Goal: Transaction & Acquisition: Purchase product/service

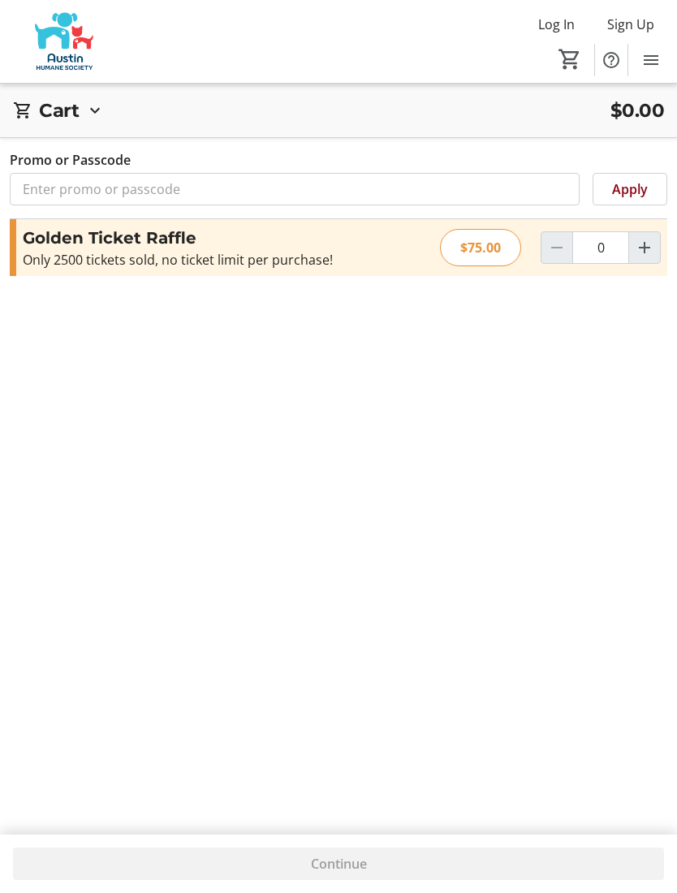
click at [653, 252] on mat-icon "Increment by one" at bounding box center [644, 247] width 19 height 19
click at [654, 243] on span "Increment by one" at bounding box center [644, 247] width 31 height 31
click at [654, 243] on mat-icon "Increment by one" at bounding box center [644, 247] width 19 height 19
type input "3"
type input "2"
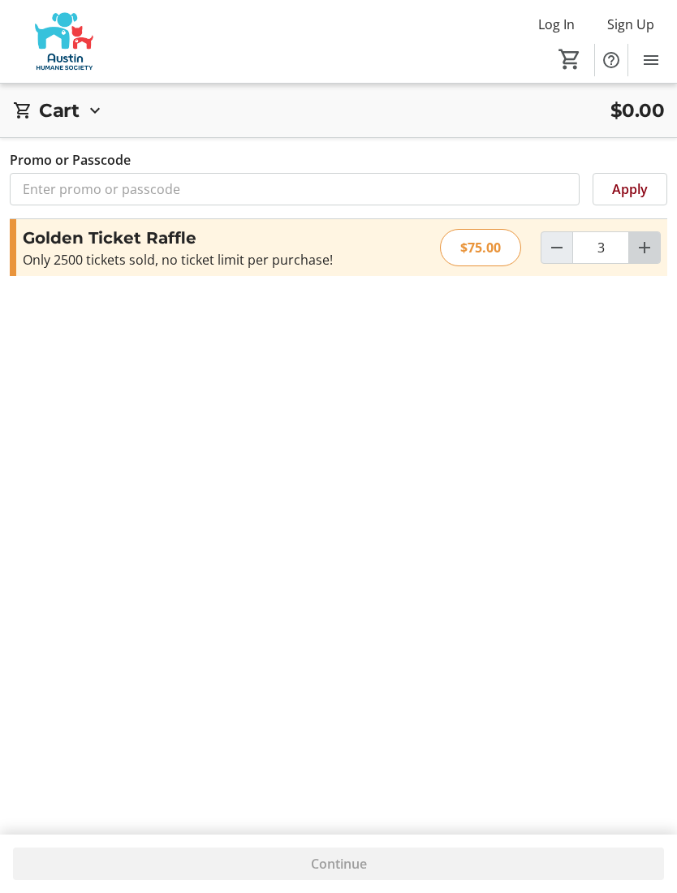
click at [651, 244] on mat-icon "Increment by one" at bounding box center [644, 247] width 19 height 19
type input "4"
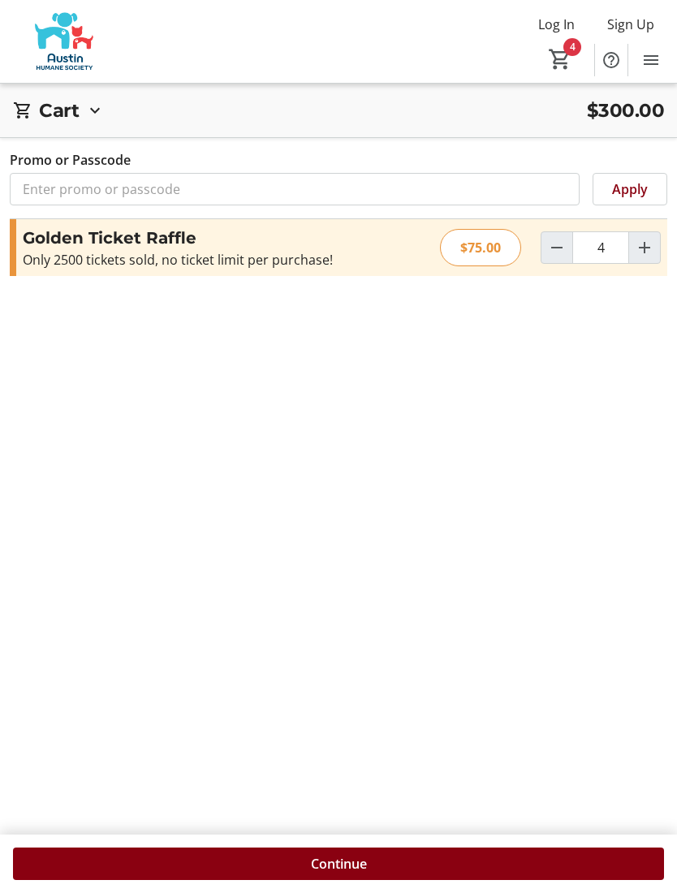
click at [387, 861] on span at bounding box center [338, 863] width 651 height 39
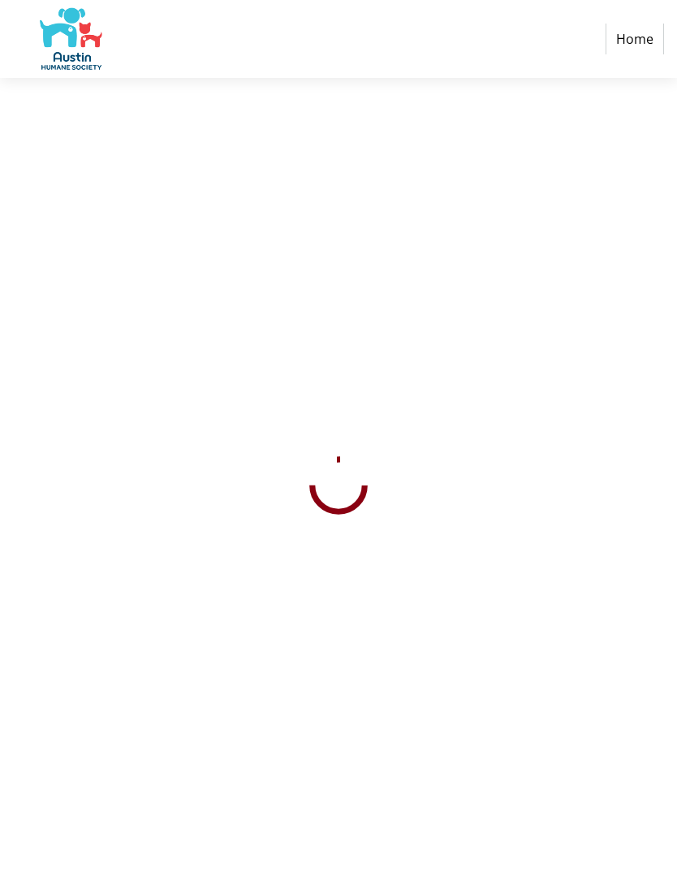
select select "US"
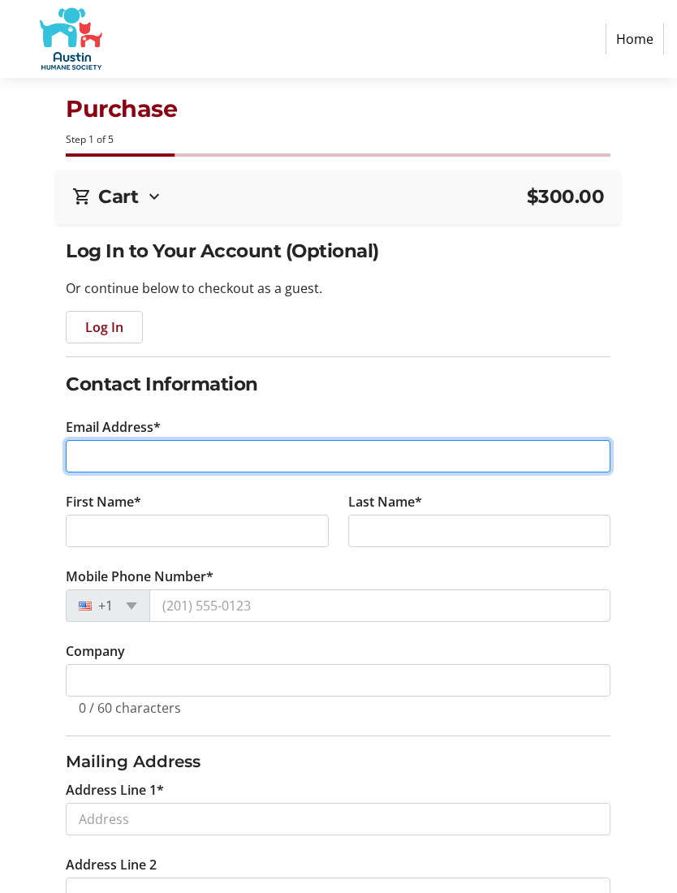
click at [106, 464] on input "Email Address*" at bounding box center [338, 456] width 545 height 32
type input "[EMAIL_ADDRESS][DOMAIN_NAME]"
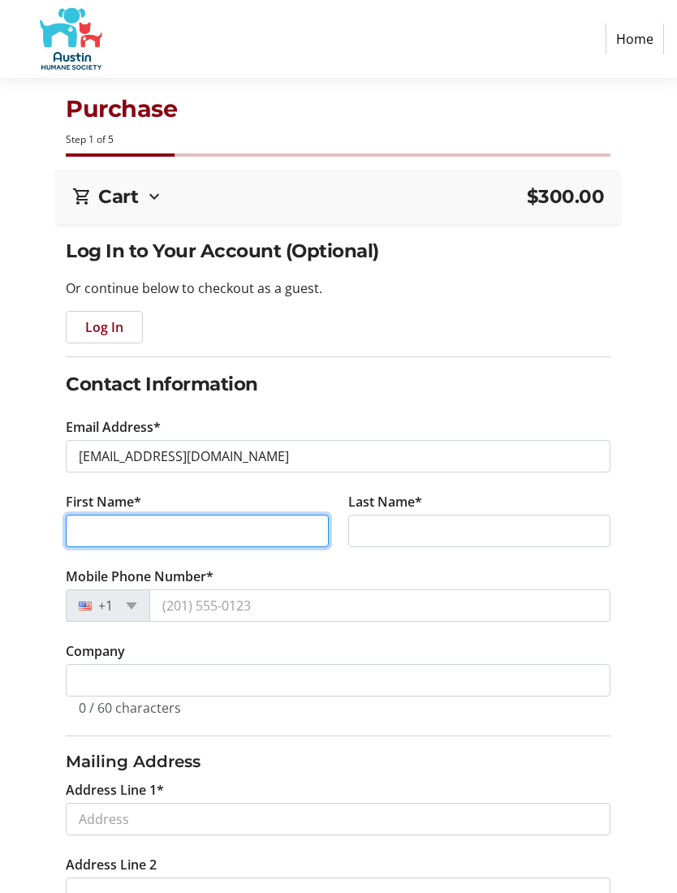
type input "[PERSON_NAME]"
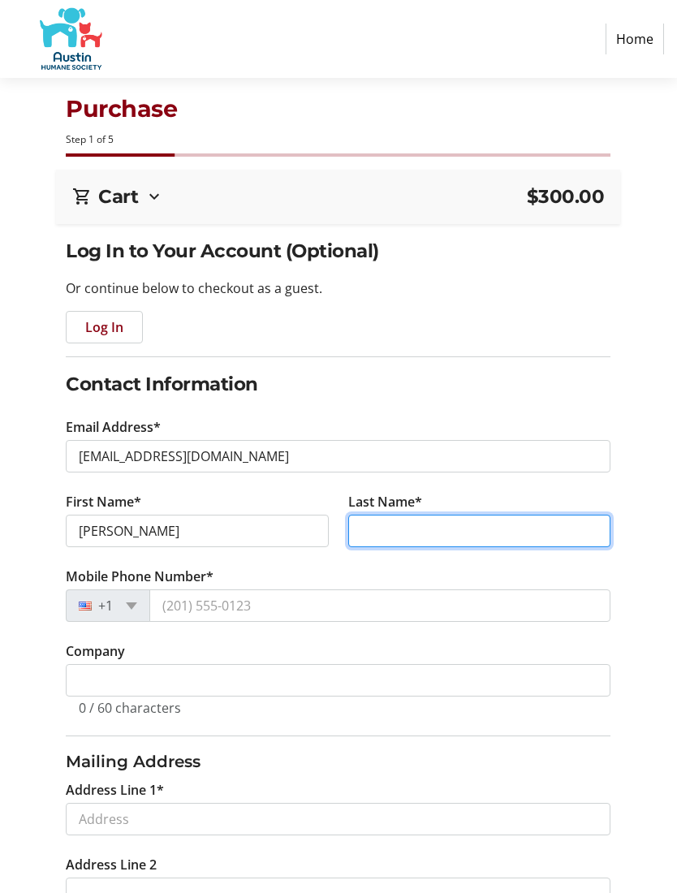
type input "[PERSON_NAME]"
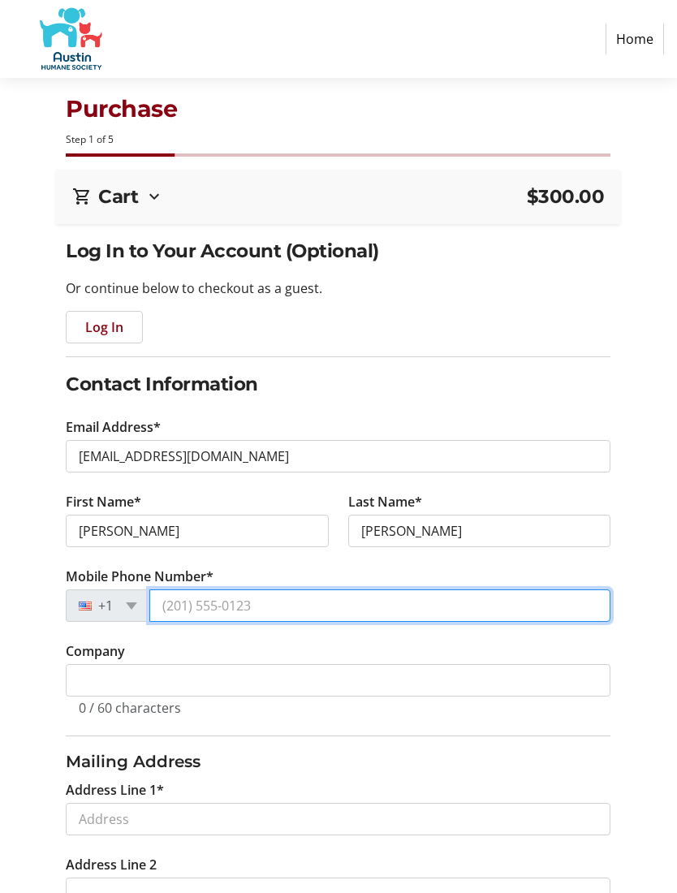
click at [180, 611] on input "Mobile Phone Number*" at bounding box center [379, 605] width 461 height 32
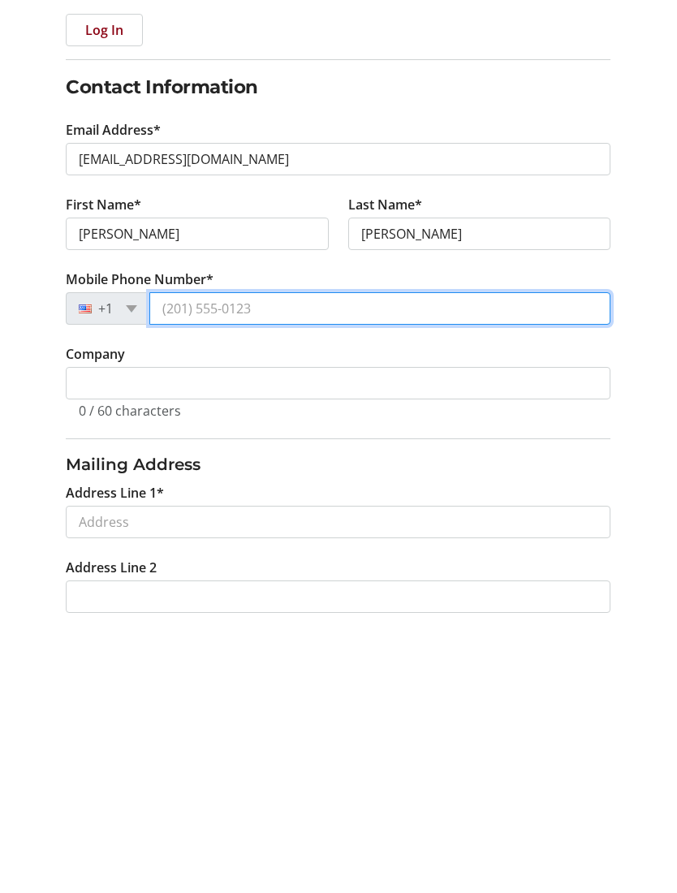
type input "[PHONE_NUMBER]"
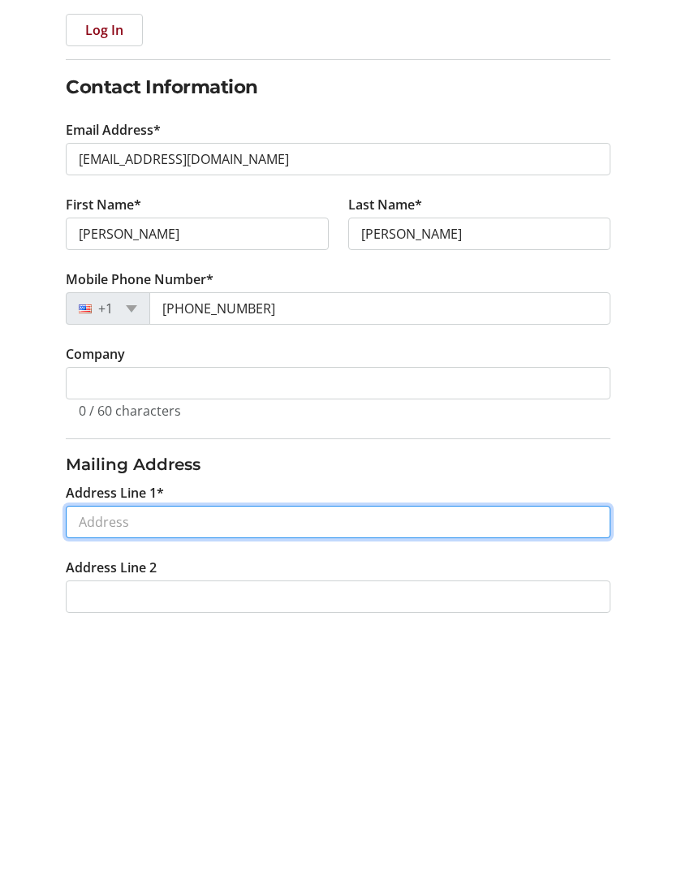
click at [79, 783] on input "Address Line 1*" at bounding box center [338, 799] width 545 height 32
type input "6906 [GEOGRAPHIC_DATA]"
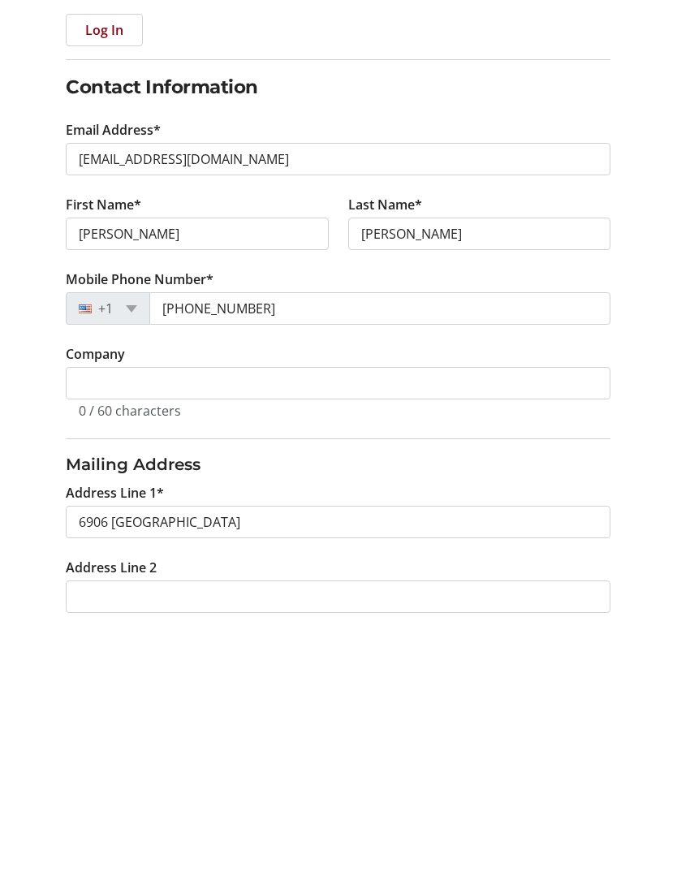
type input "Austin"
select select "[GEOGRAPHIC_DATA]"
type input "78750"
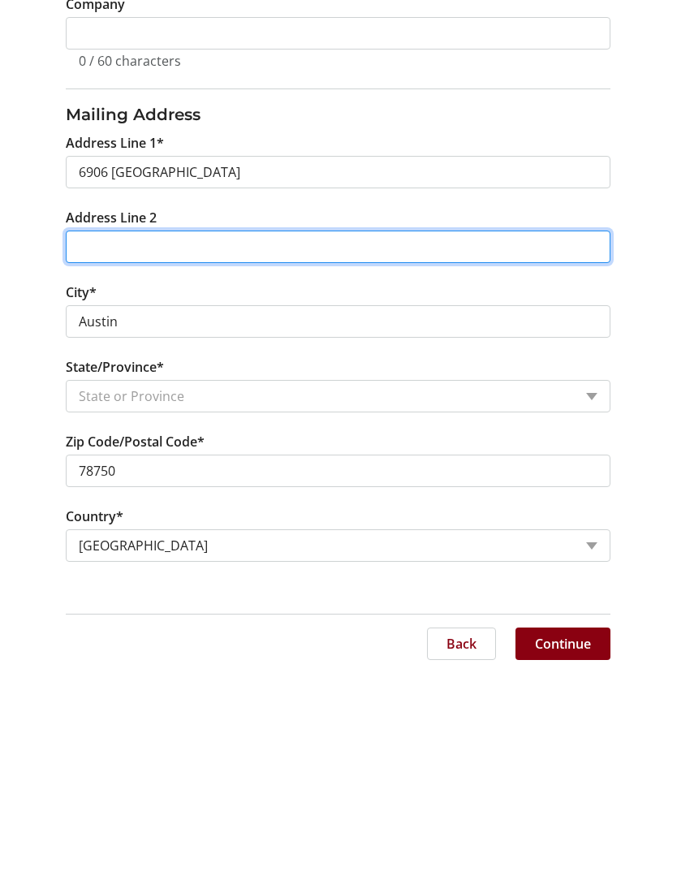
scroll to position [426, 0]
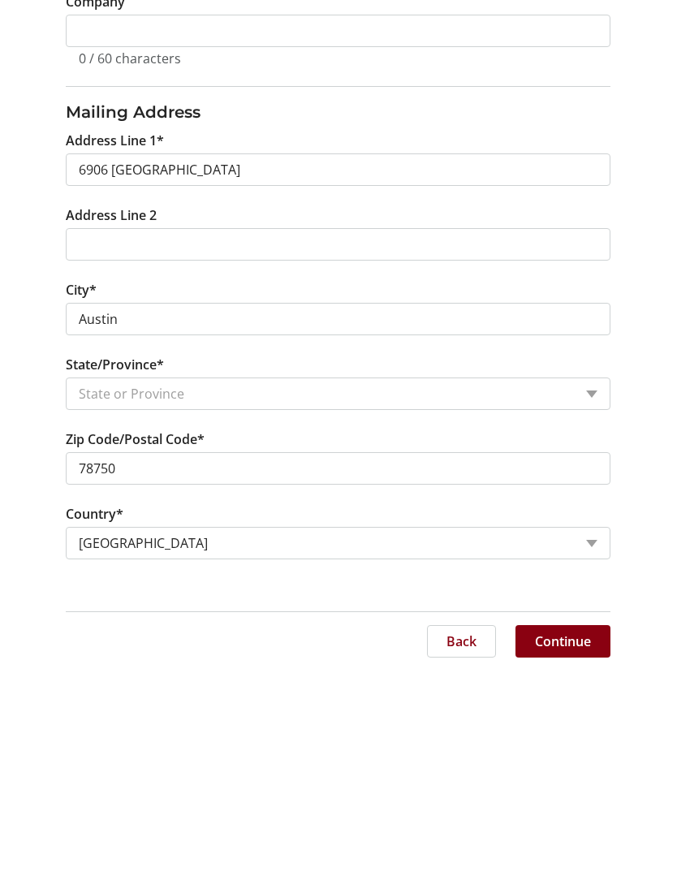
click at [559, 854] on span "Continue" at bounding box center [563, 863] width 56 height 19
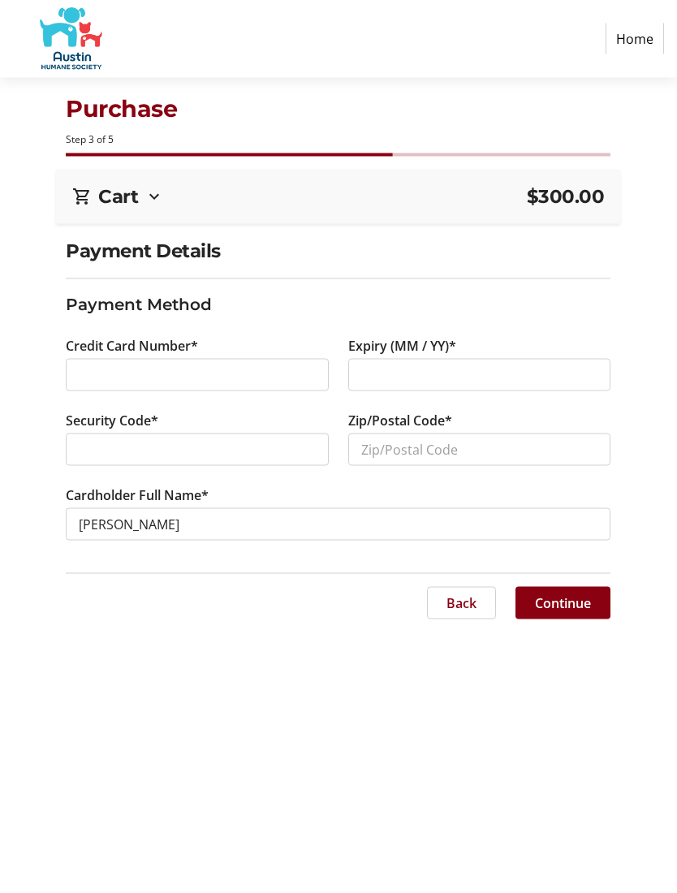
click at [381, 386] on div at bounding box center [479, 375] width 263 height 32
click at [382, 362] on div at bounding box center [479, 375] width 263 height 32
click at [375, 456] on input "Zip/Postal Code*" at bounding box center [479, 450] width 263 height 32
type input "78750"
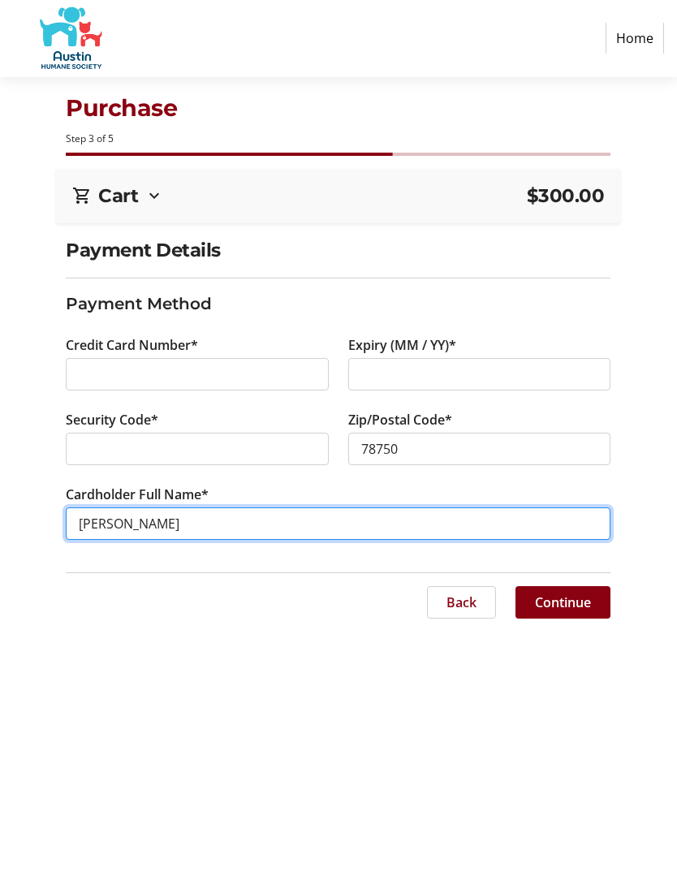
click at [92, 523] on input "[PERSON_NAME]" at bounding box center [338, 524] width 545 height 32
type input "[PERSON_NAME]"
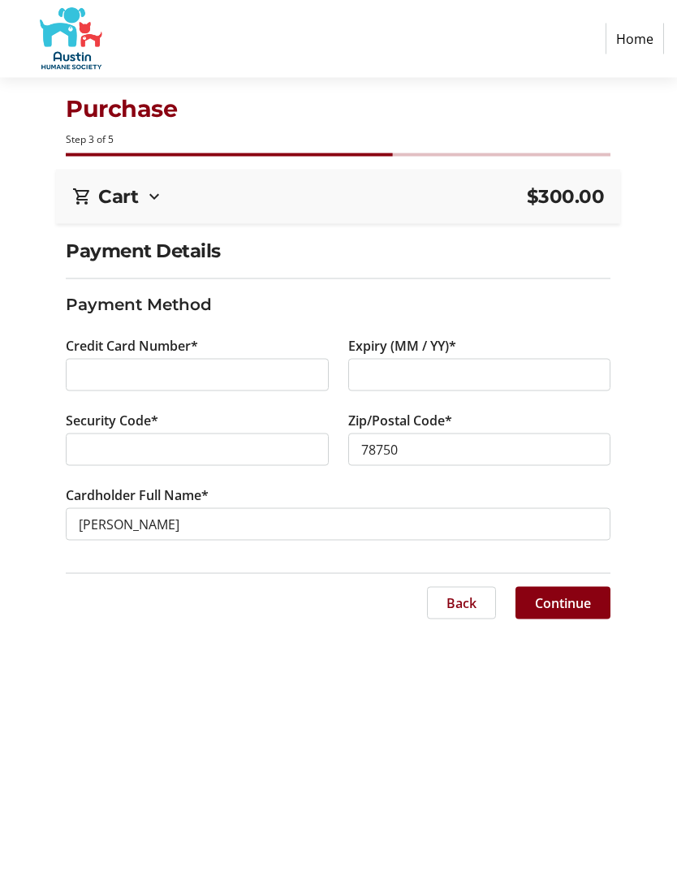
click at [567, 614] on span at bounding box center [563, 603] width 95 height 39
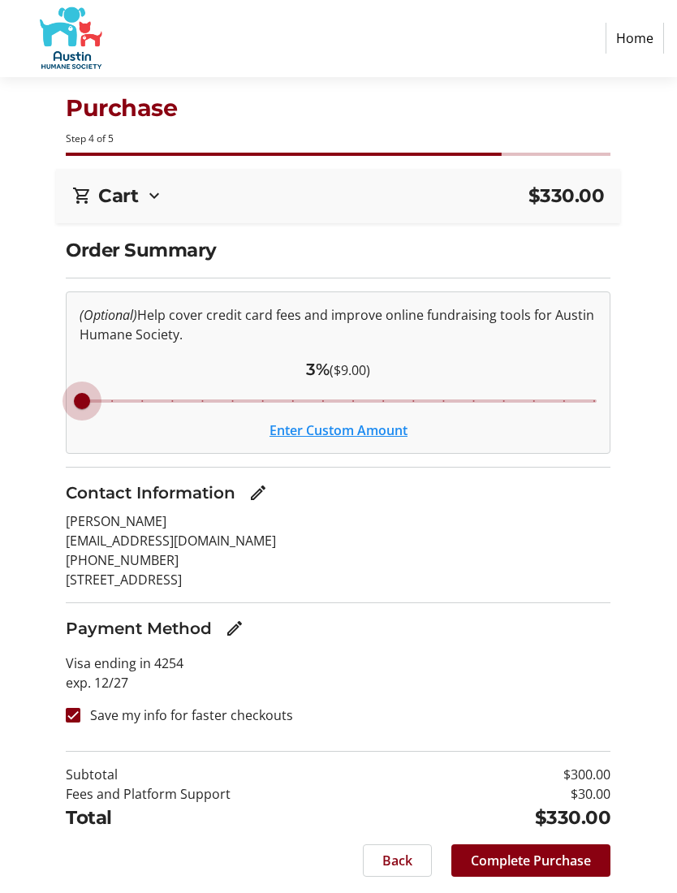
type input "3"
click at [295, 434] on button "Enter Custom Amount" at bounding box center [339, 430] width 138 height 19
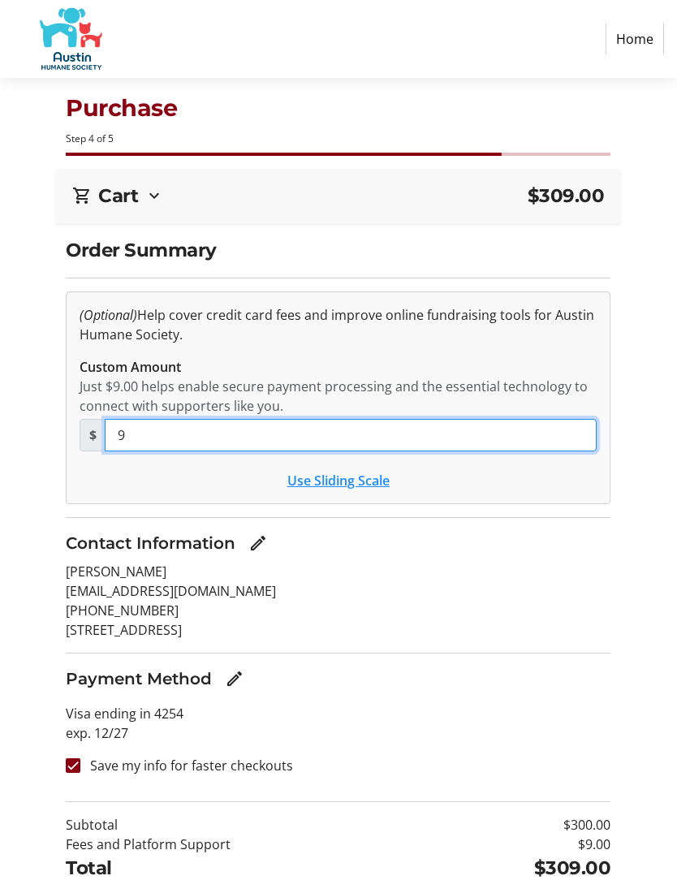
click at [132, 438] on input "9" at bounding box center [351, 435] width 492 height 32
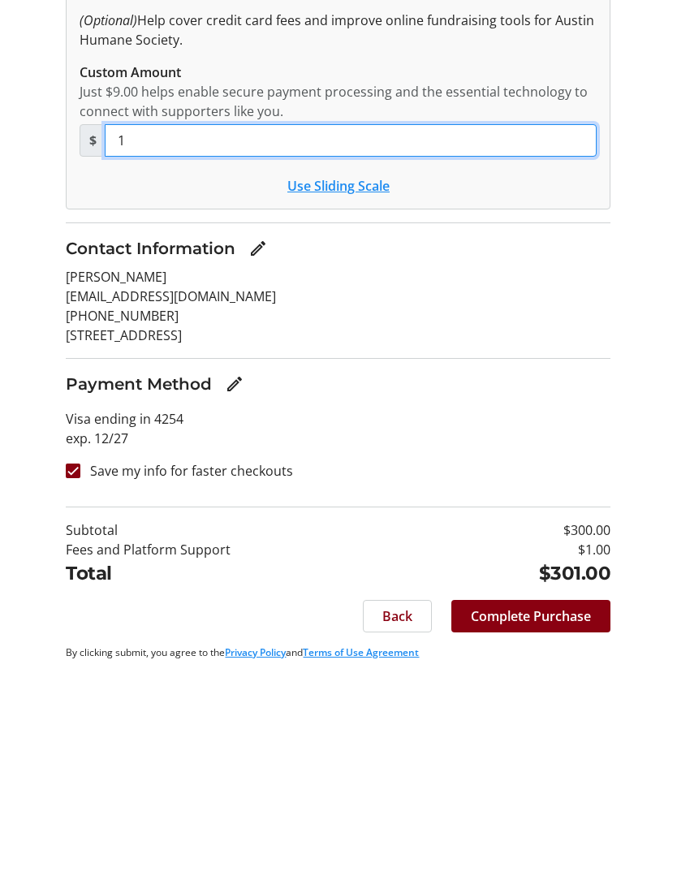
scroll to position [75, 0]
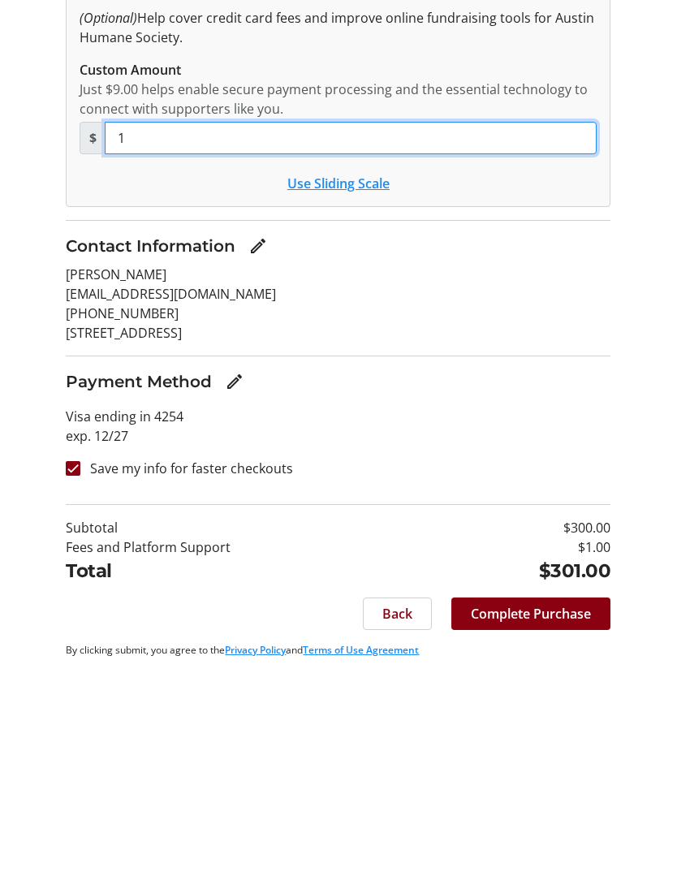
type input "1"
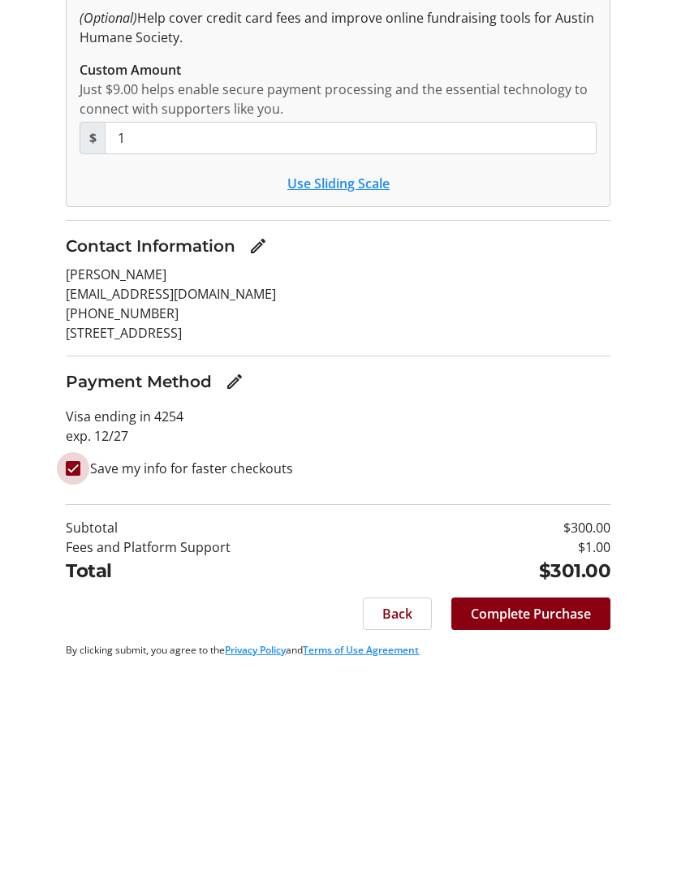
click at [69, 684] on input "Save my info for faster checkouts" at bounding box center [73, 691] width 15 height 15
checkbox input "false"
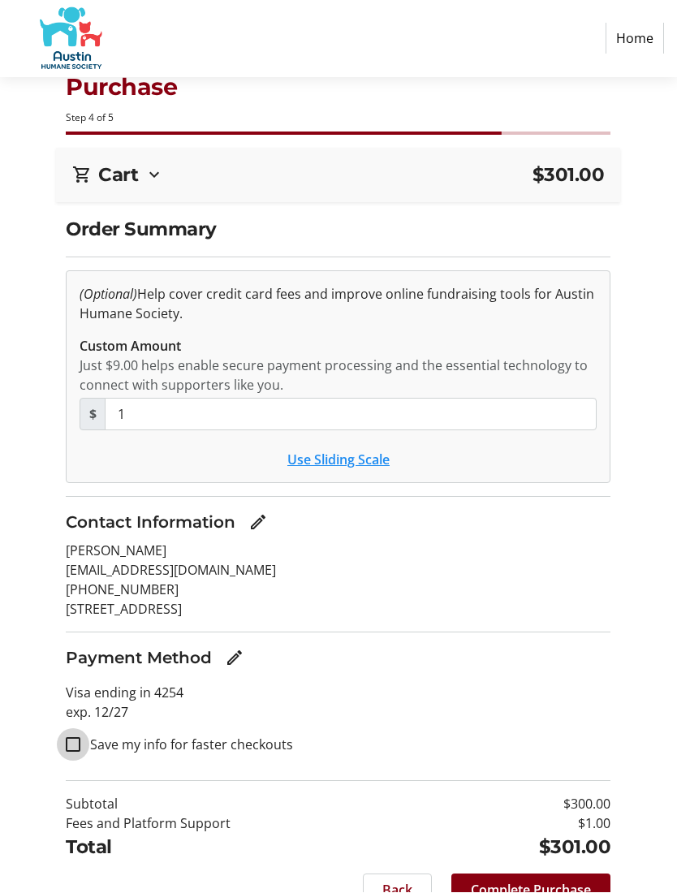
scroll to position [21, 0]
click at [498, 892] on span "Complete Purchase" at bounding box center [531, 890] width 120 height 19
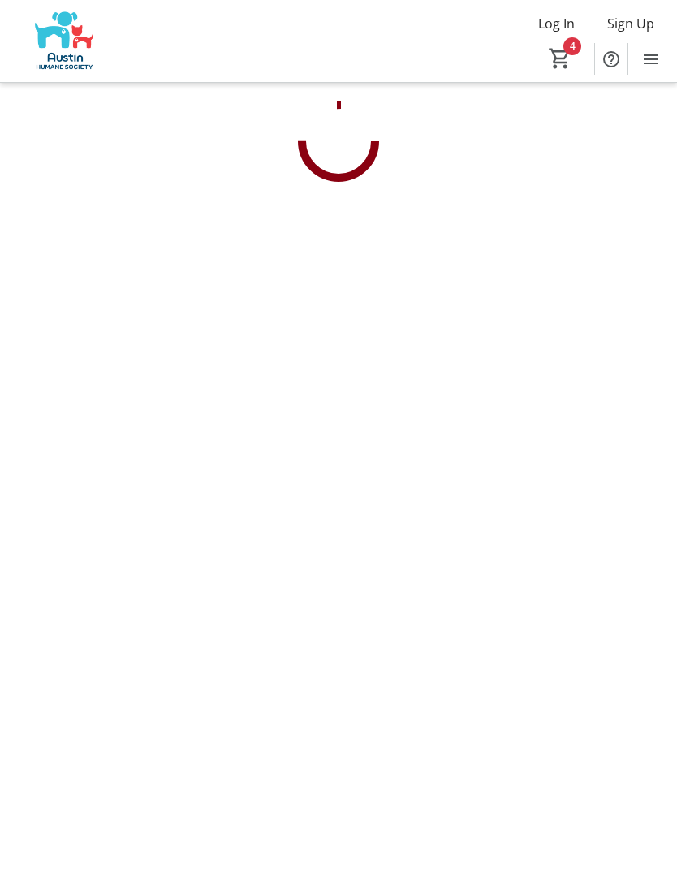
scroll to position [1, 0]
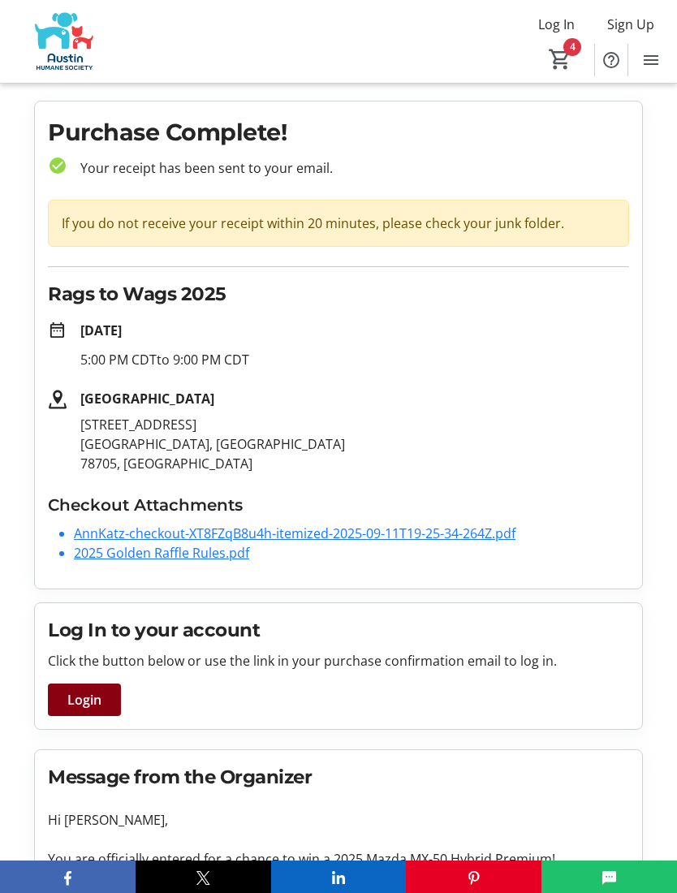
click at [126, 538] on link "AnnKatz-checkout-XT8FZqB8u4h-itemized-2025-09-11T19-25-34-264Z.pdf" at bounding box center [295, 533] width 442 height 18
click at [176, 540] on link "AnnKatz-checkout-XT8FZqB8u4h-itemized-2025-09-11T19-25-34-264Z.pdf" at bounding box center [295, 533] width 442 height 18
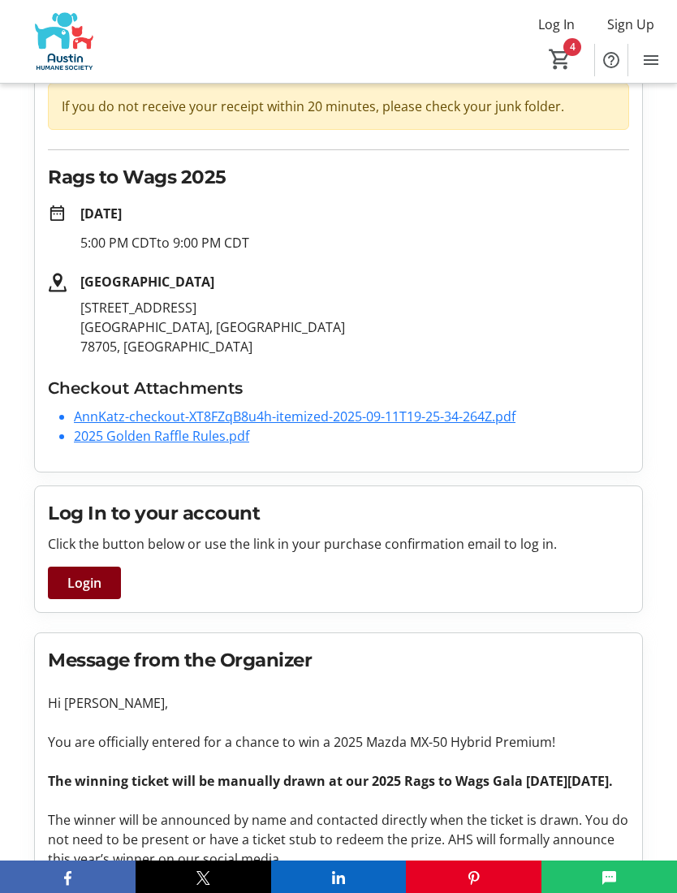
scroll to position [117, 0]
